Goal: Task Accomplishment & Management: Manage account settings

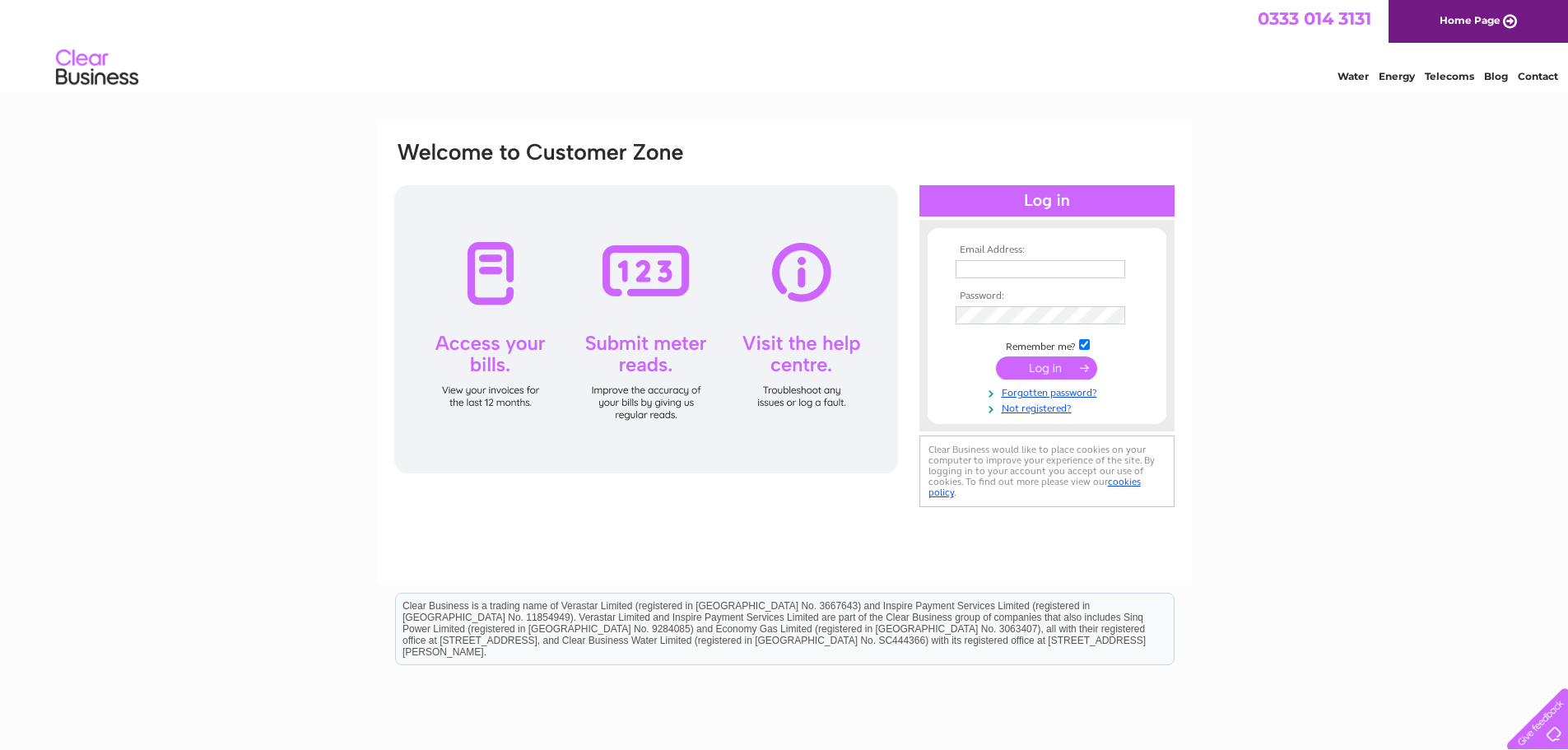
click at [1013, 265] on input "text" at bounding box center [1041, 269] width 170 height 18
click at [1013, 265] on input "text" at bounding box center [1041, 270] width 171 height 20
paste input "[EMAIL_ADDRESS][DOMAIN_NAME]"
type input "[EMAIL_ADDRESS][DOMAIN_NAME]"
click at [1046, 376] on input "submit" at bounding box center [1047, 368] width 102 height 23
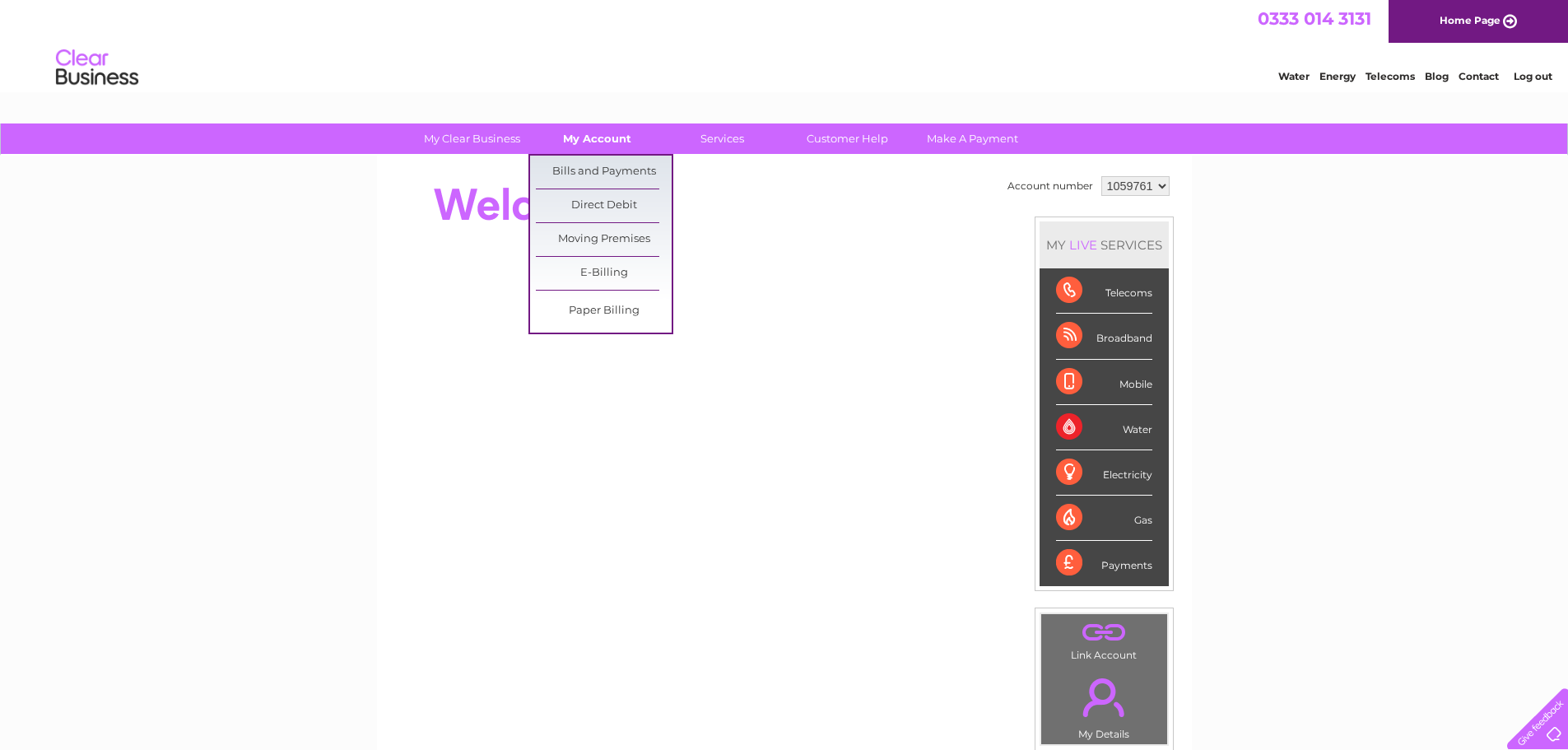
click at [588, 138] on link "My Account" at bounding box center [597, 138] width 136 height 31
